Goal: Task Accomplishment & Management: Manage account settings

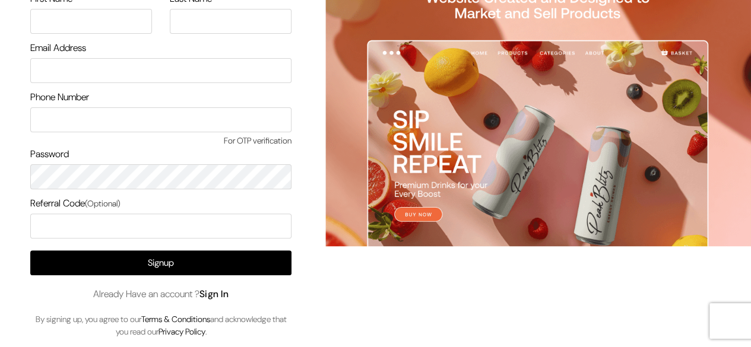
click at [222, 293] on link "Sign In" at bounding box center [215, 294] width 30 height 12
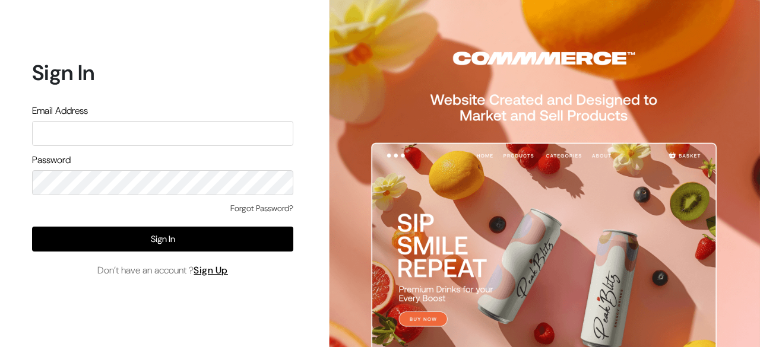
click at [191, 132] on input "text" at bounding box center [162, 133] width 261 height 25
type input "[EMAIL_ADDRESS][DOMAIN_NAME]"
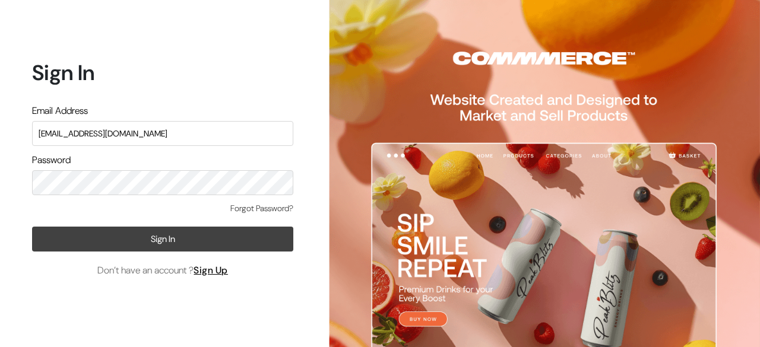
click at [164, 241] on button "Sign In" at bounding box center [162, 239] width 261 height 25
